Goal: Use online tool/utility: Utilize a website feature to perform a specific function

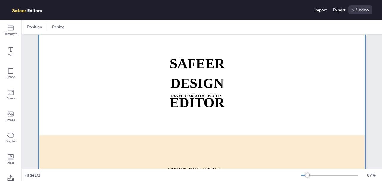
scroll to position [38, 0]
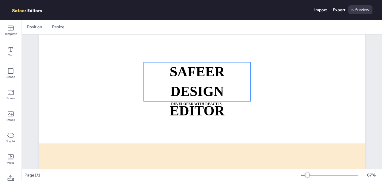
click at [210, 77] on strong "SAFEER" at bounding box center [197, 71] width 55 height 15
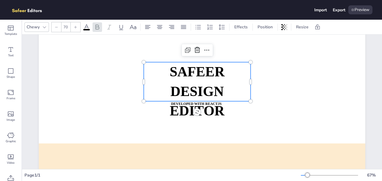
click at [210, 77] on strong "SAFEER" at bounding box center [197, 71] width 55 height 15
click at [210, 77] on span "SAFEER" at bounding box center [197, 71] width 55 height 15
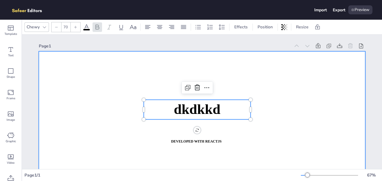
click at [311, 93] on div at bounding box center [202, 143] width 327 height 184
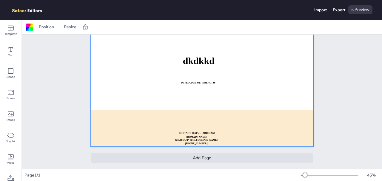
scroll to position [30, 0]
click at [12, 47] on icon at bounding box center [10, 49] width 7 height 7
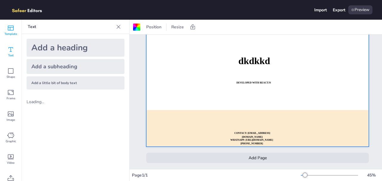
click at [15, 25] on div "Template" at bounding box center [10, 30] width 21 height 21
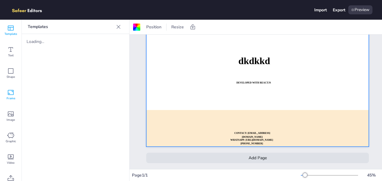
click at [10, 85] on div "Frame" at bounding box center [10, 94] width 21 height 21
click at [11, 69] on icon at bounding box center [10, 70] width 7 height 7
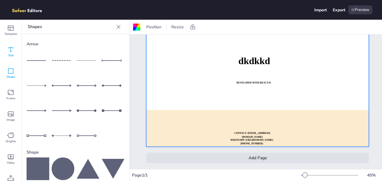
click at [12, 43] on div "Text" at bounding box center [10, 51] width 21 height 21
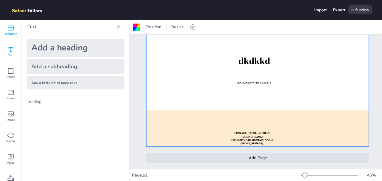
click at [11, 27] on icon at bounding box center [11, 28] width 6 height 5
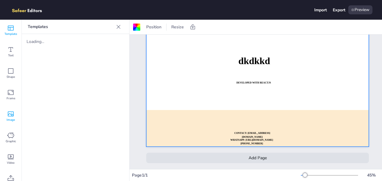
click at [9, 106] on div "Image" at bounding box center [10, 116] width 21 height 21
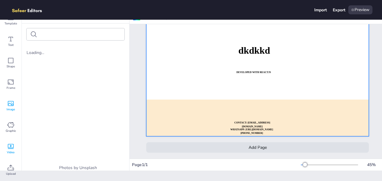
scroll to position [0, 0]
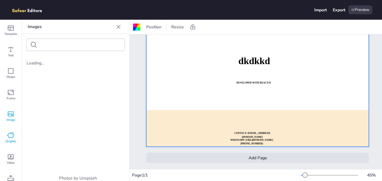
click at [11, 130] on div "Graphic" at bounding box center [10, 137] width 21 height 21
click at [12, 81] on div "Shape" at bounding box center [10, 73] width 21 height 21
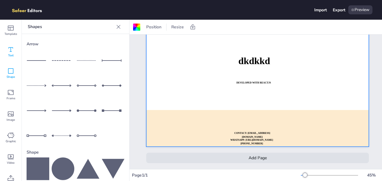
click at [8, 43] on div "Text" at bounding box center [10, 51] width 21 height 21
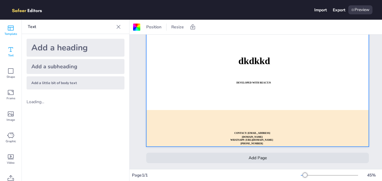
click at [7, 28] on icon at bounding box center [10, 27] width 7 height 7
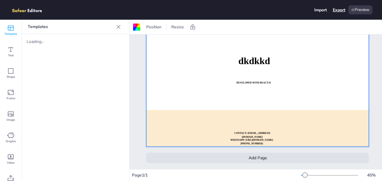
click at [336, 9] on div "Export" at bounding box center [339, 10] width 13 height 6
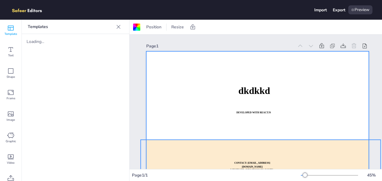
scroll to position [30, 0]
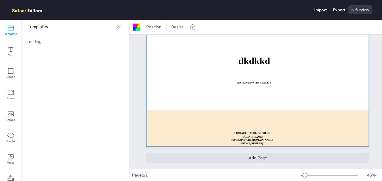
click at [253, 159] on div "Add Page" at bounding box center [257, 158] width 223 height 10
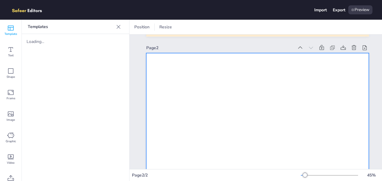
scroll to position [141, 0]
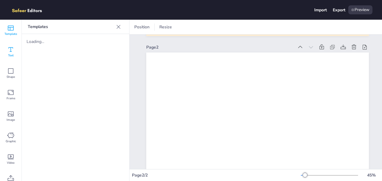
click at [9, 47] on icon at bounding box center [10, 49] width 7 height 7
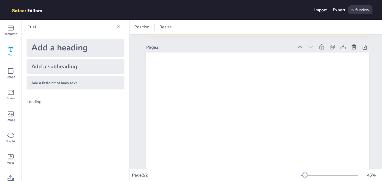
click at [65, 65] on div "Add a subheading" at bounding box center [76, 66] width 98 height 15
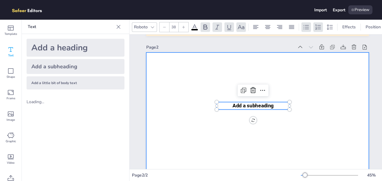
click at [309, 88] on div at bounding box center [257, 115] width 223 height 125
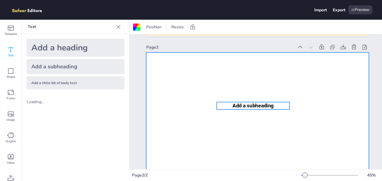
click at [262, 107] on span "Add a subheading" at bounding box center [253, 106] width 41 height 6
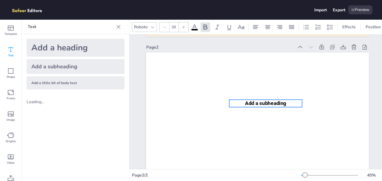
drag, startPoint x: 262, startPoint y: 107, endPoint x: 284, endPoint y: 103, distance: 23.3
click at [284, 103] on span "Add a subheading" at bounding box center [265, 104] width 41 height 6
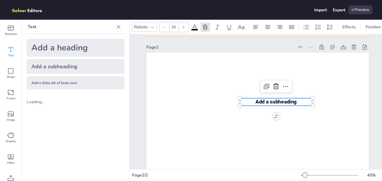
click at [284, 103] on span "Add a subheading" at bounding box center [276, 102] width 41 height 6
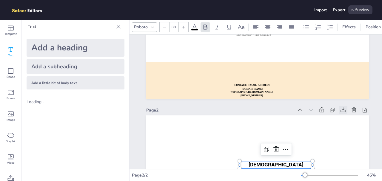
scroll to position [78, 0]
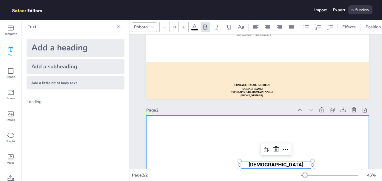
click at [356, 132] on div at bounding box center [257, 178] width 223 height 125
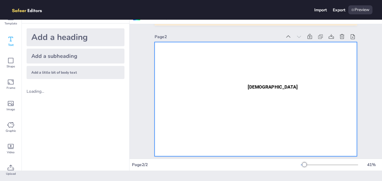
scroll to position [126, 0]
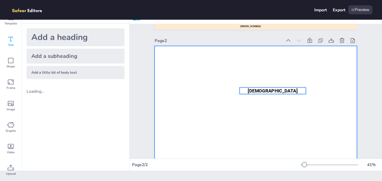
click at [272, 91] on span "[DEMOGRAPHIC_DATA]" at bounding box center [273, 90] width 50 height 5
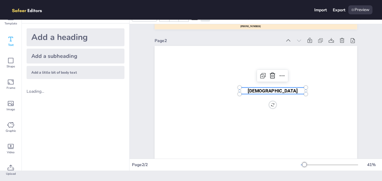
click at [272, 91] on span "[DEMOGRAPHIC_DATA]" at bounding box center [273, 90] width 50 height 5
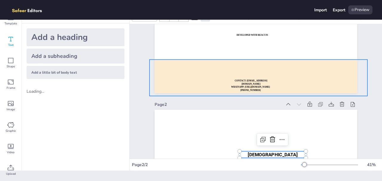
scroll to position [62, 0]
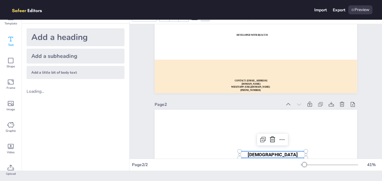
click at [136, 40] on div "Page 1 dkdkkd DEVELOPED WITH REACTJS WHATSAPP: [URL][DOMAIN_NAME][PHONE_NUMBER]…" at bounding box center [256, 104] width 253 height 284
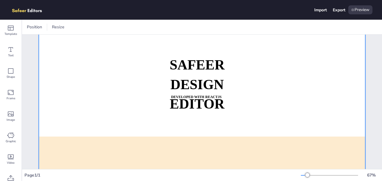
scroll to position [47, 0]
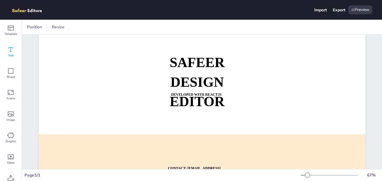
click at [17, 52] on div "Text" at bounding box center [10, 51] width 21 height 21
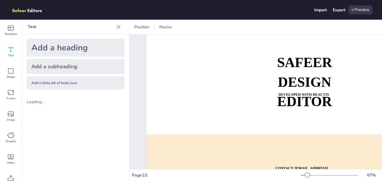
click at [62, 71] on div "Add a subheading" at bounding box center [76, 66] width 98 height 15
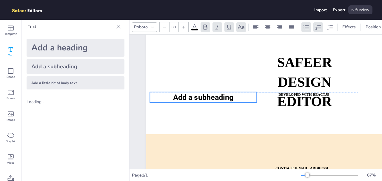
drag, startPoint x: 284, startPoint y: 82, endPoint x: 184, endPoint y: 97, distance: 100.9
click at [184, 97] on span "Add a subheading" at bounding box center [203, 97] width 61 height 9
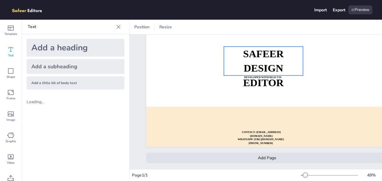
scroll to position [24, 0]
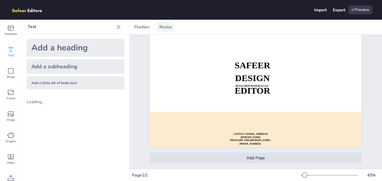
click at [165, 29] on span "Resize" at bounding box center [165, 27] width 15 height 6
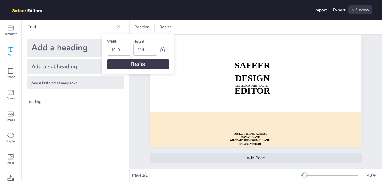
click at [146, 67] on div "Resize" at bounding box center [138, 64] width 62 height 10
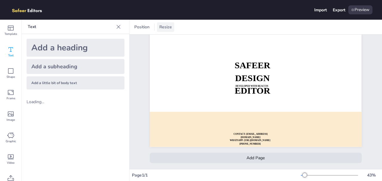
click at [166, 24] on span "Resize" at bounding box center [165, 27] width 15 height 6
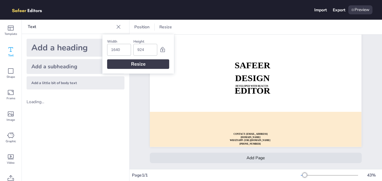
click at [122, 52] on input "1640" at bounding box center [119, 49] width 16 height 11
type input "1080"
click at [131, 66] on div "Resize" at bounding box center [138, 64] width 62 height 10
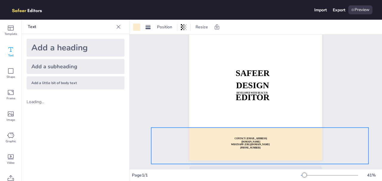
drag, startPoint x: 279, startPoint y: 122, endPoint x: 281, endPoint y: 133, distance: 10.7
click at [281, 133] on div at bounding box center [259, 146] width 217 height 36
click at [253, 144] on strong "WHATSAPP: [URL][DOMAIN_NAME][PHONE_NUMBER]" at bounding box center [250, 147] width 39 height 6
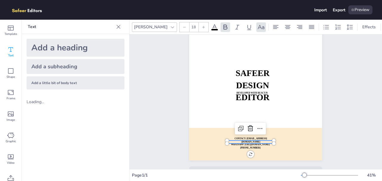
click at [253, 144] on strong "WHATSAPP: [URL][DOMAIN_NAME][PHONE_NUMBER]" at bounding box center [250, 147] width 39 height 6
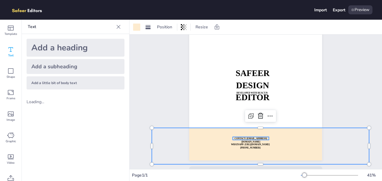
click at [250, 139] on strong "CONTACT: [EMAIL_ADDRESS][DOMAIN_NAME]" at bounding box center [251, 140] width 33 height 6
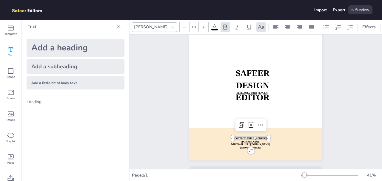
click at [250, 139] on strong "CONTACT: [EMAIL_ADDRESS][DOMAIN_NAME]" at bounding box center [251, 140] width 33 height 6
click at [250, 139] on span "CONTACT: [EMAIL_ADDRESS][DOMAIN_NAME]" at bounding box center [251, 140] width 33 height 6
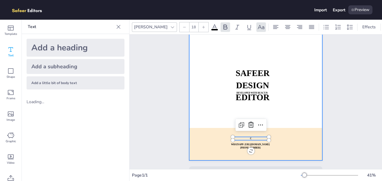
scroll to position [0, 0]
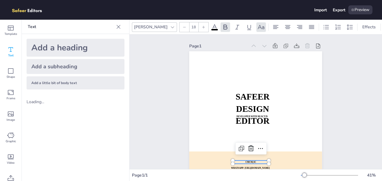
click at [333, 126] on div "Page 1 SAFEER DESIGN EDITOR DEVELOPED WITH REACTJS WHATSAPP: https://wa.me/+923…" at bounding box center [256, 121] width 166 height 172
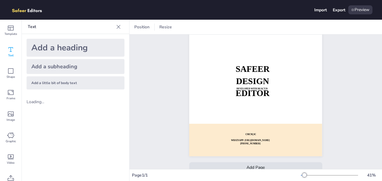
scroll to position [37, 0]
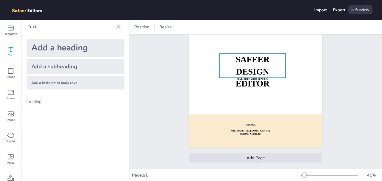
click at [259, 56] on strong "SAFEER" at bounding box center [253, 60] width 34 height 10
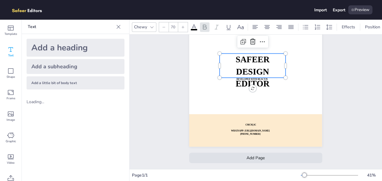
click at [259, 56] on strong "SAFEER" at bounding box center [253, 60] width 34 height 10
click at [340, 94] on div "Page 1 SAFEER DESIGN EDITOR DEVELOPED WITH REACTJS WHATSAPP: https://wa.me/+923…" at bounding box center [256, 83] width 253 height 172
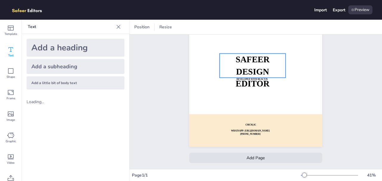
click at [260, 60] on strong "SAFEER" at bounding box center [253, 60] width 34 height 10
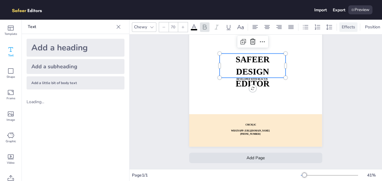
click at [353, 27] on span "Effects" at bounding box center [349, 27] width 16 height 6
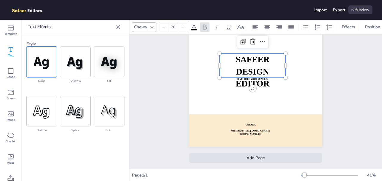
scroll to position [10, 0]
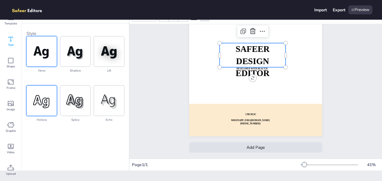
click at [49, 93] on img at bounding box center [42, 101] width 30 height 30
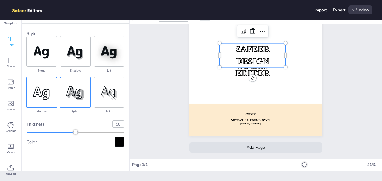
click at [81, 92] on img at bounding box center [75, 92] width 30 height 30
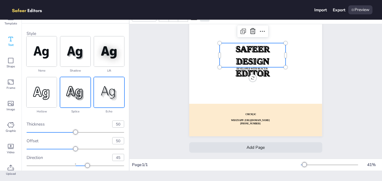
click at [106, 89] on img at bounding box center [109, 92] width 30 height 30
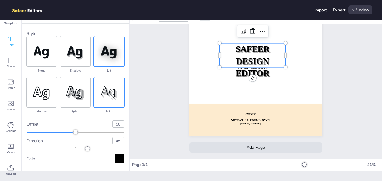
click at [105, 47] on img at bounding box center [109, 51] width 30 height 30
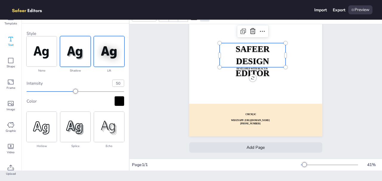
click at [73, 48] on img at bounding box center [75, 51] width 30 height 30
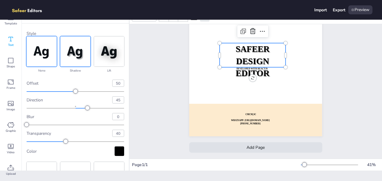
click at [35, 51] on img at bounding box center [42, 51] width 30 height 30
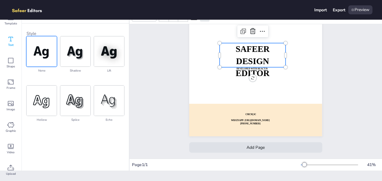
click at [143, 119] on div "Page 1 SAFEER DESIGN EDITOR DEVELOPED WITH REACTJS WHATSAPP: https://wa.me/+923…" at bounding box center [256, 73] width 253 height 172
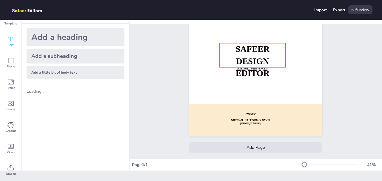
scroll to position [0, 0]
